Goal: Obtain resource: Download file/media

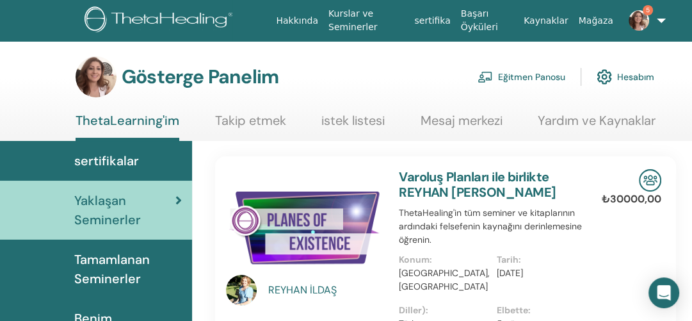
click at [543, 75] on font "Eğitmen Panosu" at bounding box center [531, 78] width 67 height 12
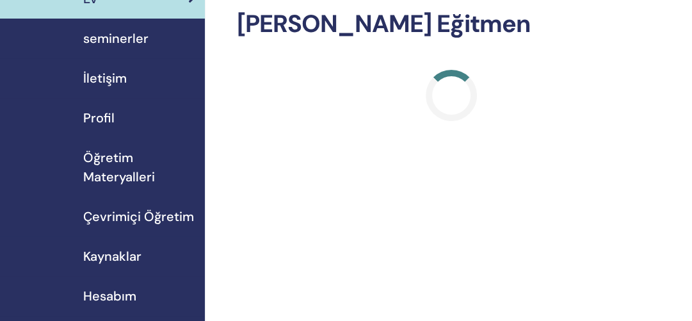
scroll to position [154, 0]
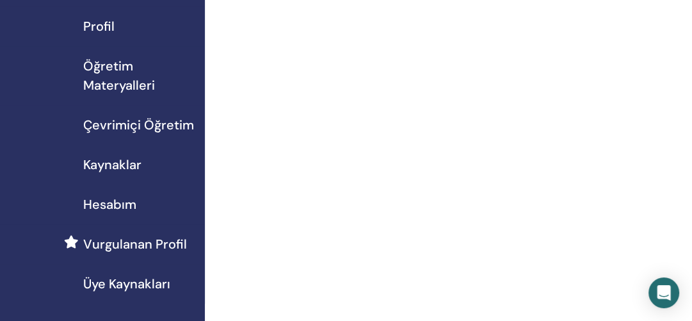
click at [109, 74] on span "Öğretim Materyalleri" at bounding box center [138, 75] width 111 height 38
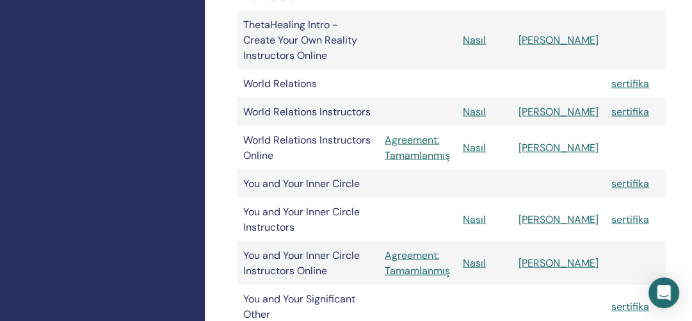
scroll to position [2010, 0]
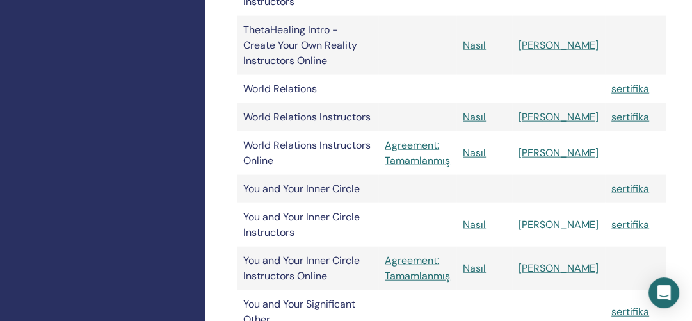
click at [571, 218] on link "[PERSON_NAME]" at bounding box center [558, 224] width 80 height 13
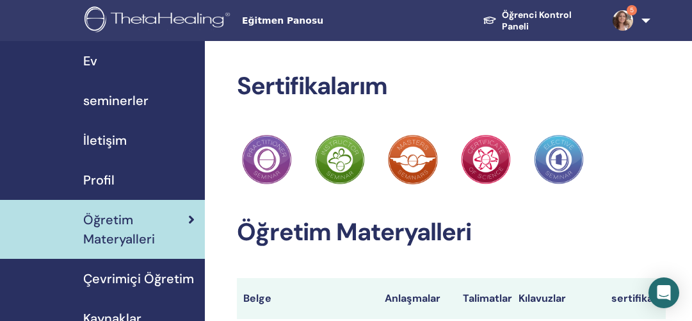
scroll to position [2010, 0]
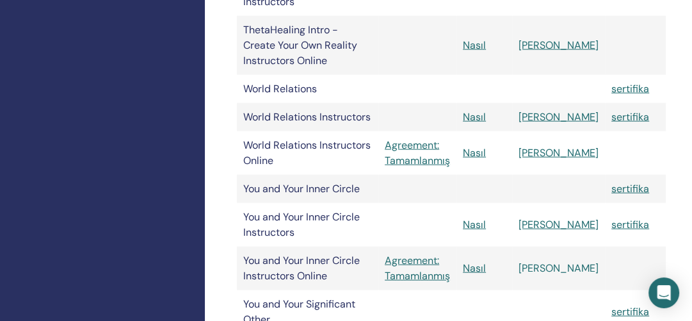
click at [573, 261] on link "Manuel" at bounding box center [558, 267] width 80 height 13
